Goal: Transaction & Acquisition: Purchase product/service

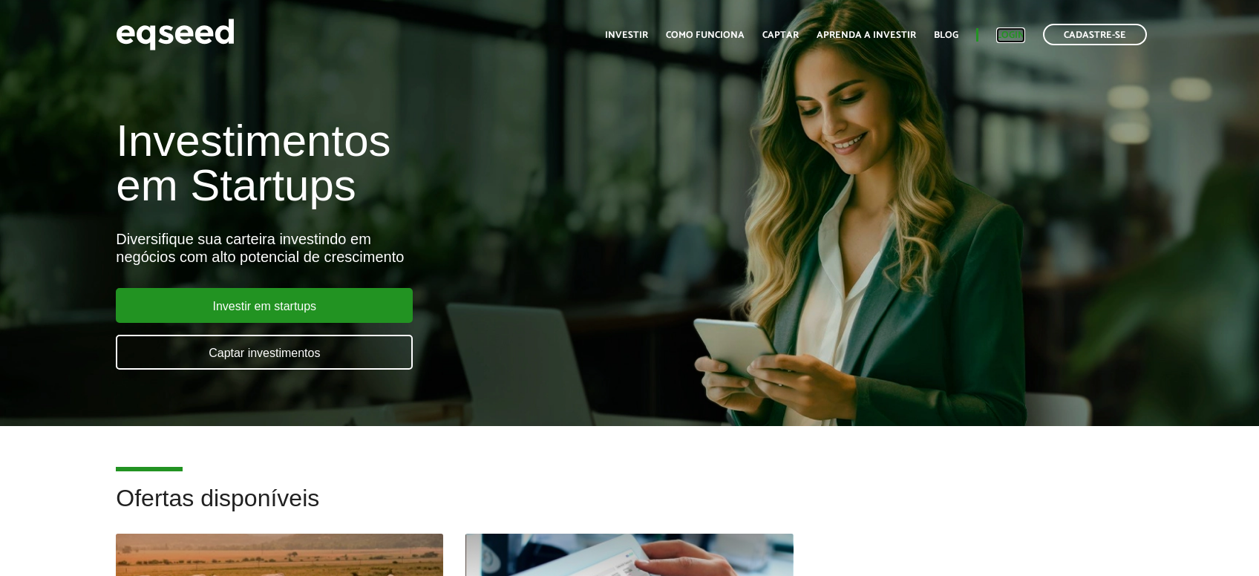
click at [1016, 35] on link "Login" at bounding box center [1010, 35] width 29 height 10
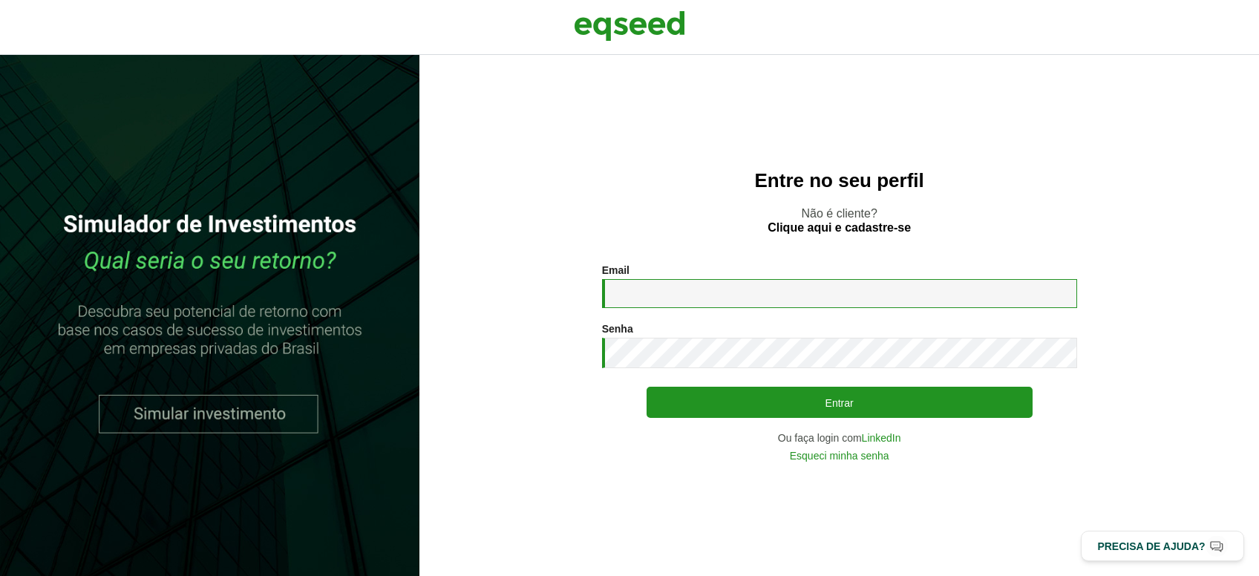
click at [846, 303] on input "Email *" at bounding box center [839, 293] width 475 height 29
type input "**********"
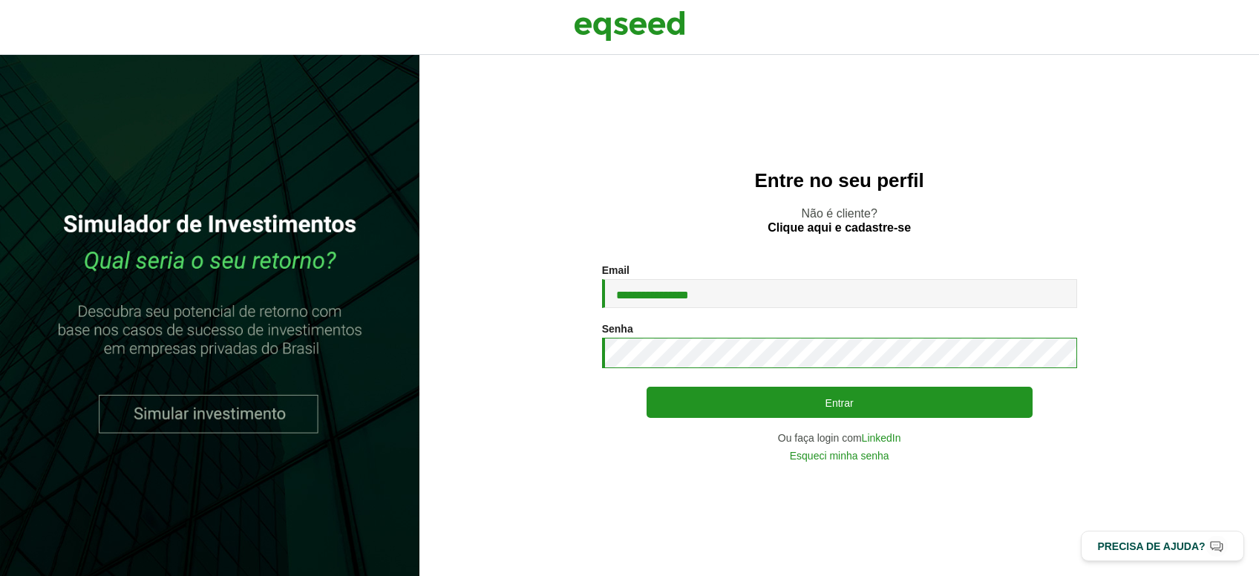
click at [647, 387] on button "Entrar" at bounding box center [840, 402] width 386 height 31
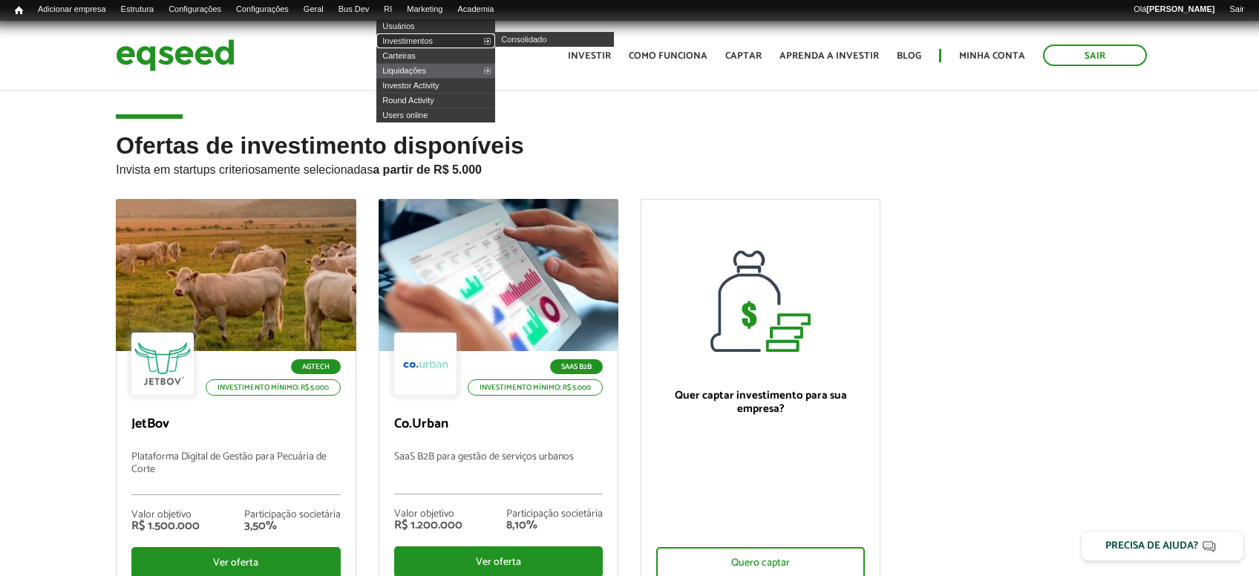
click at [436, 39] on link "Investimentos" at bounding box center [435, 40] width 119 height 15
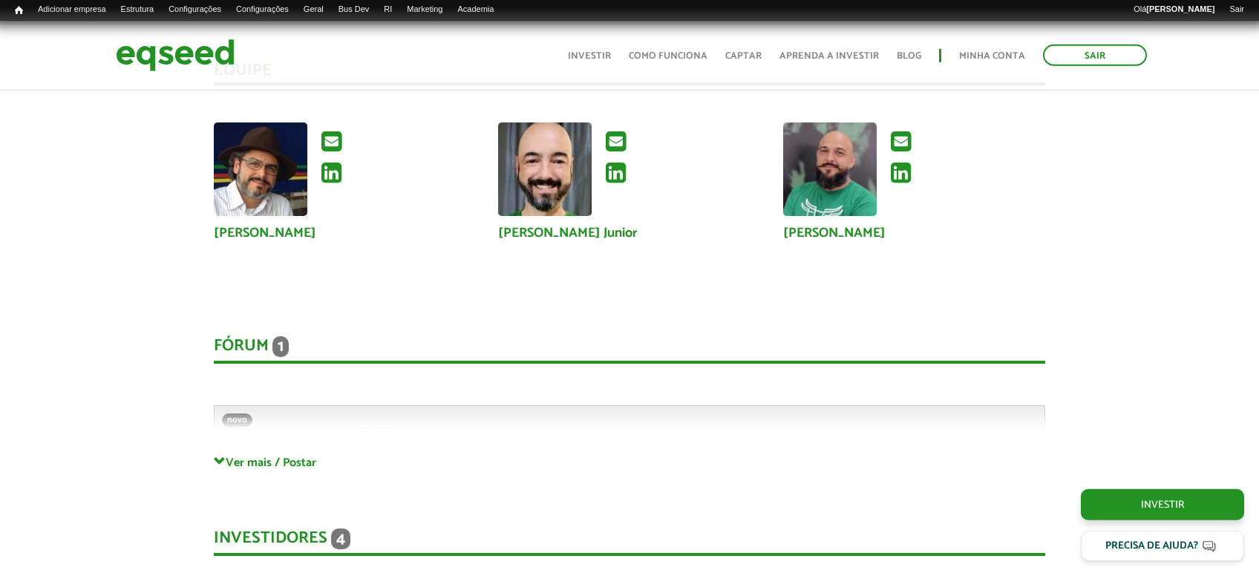
scroll to position [3801, 0]
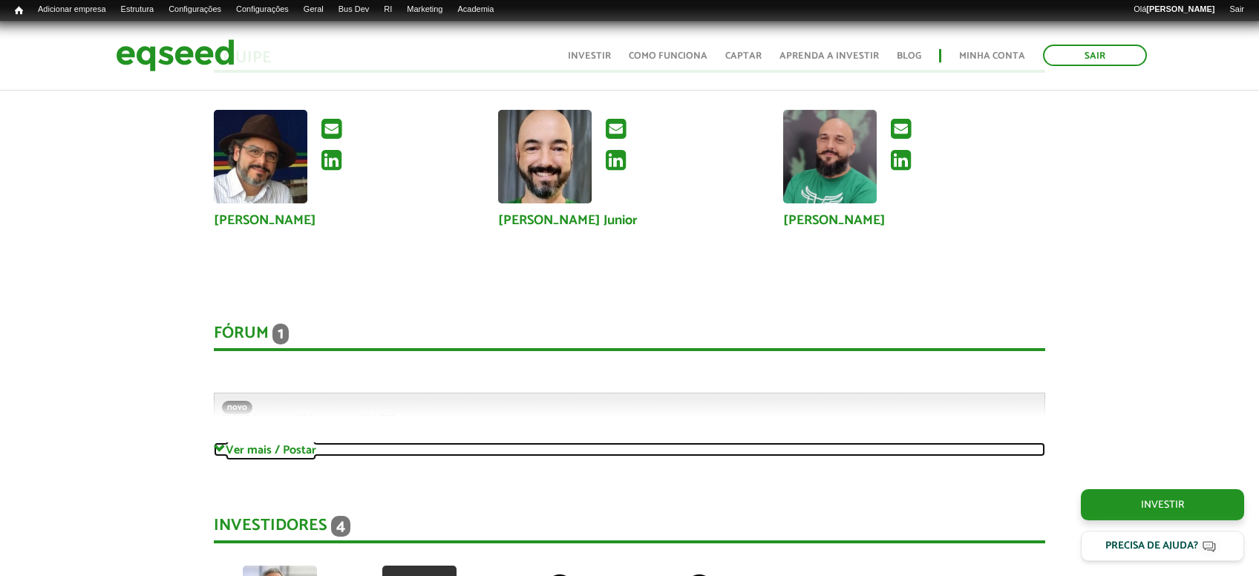
click at [217, 446] on span at bounding box center [220, 449] width 12 height 12
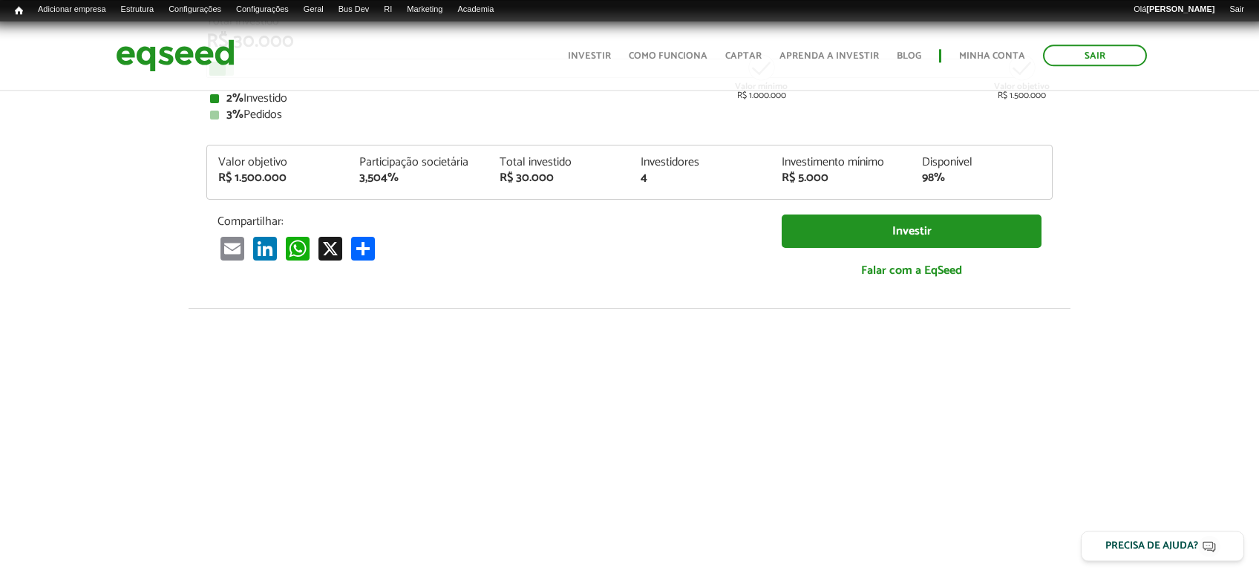
scroll to position [24, 0]
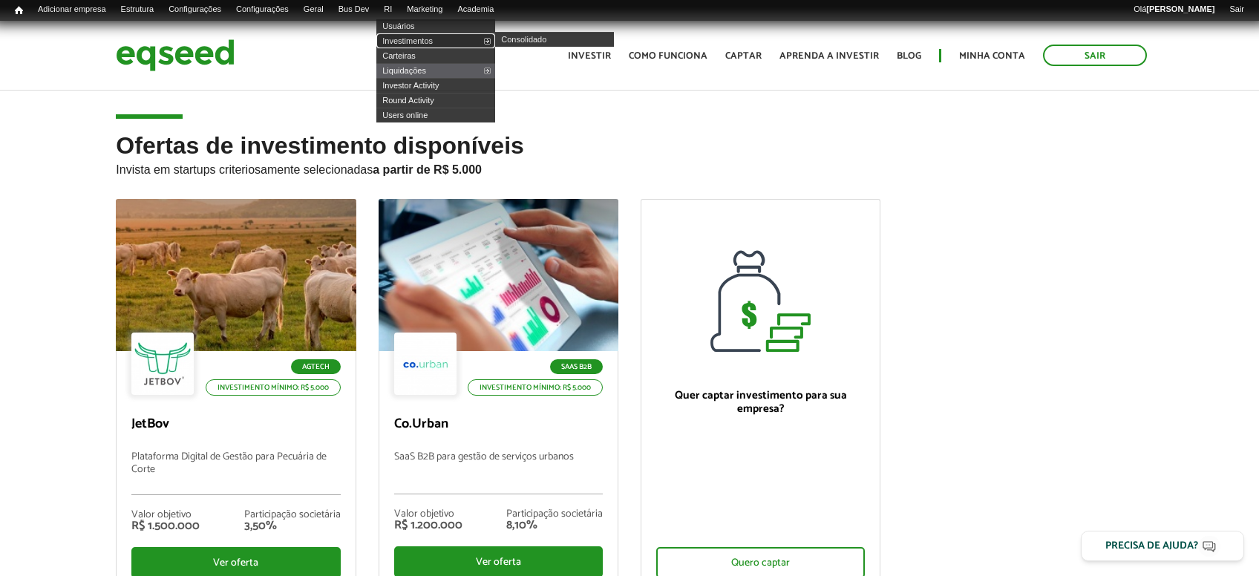
click at [420, 36] on link "Investimentos" at bounding box center [435, 40] width 119 height 15
